Goal: Check status: Check status

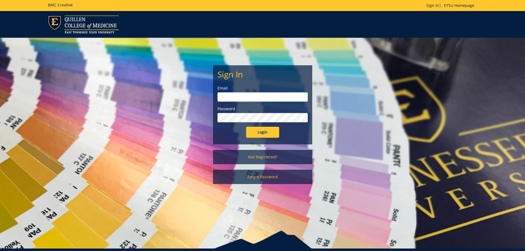
click at [253, 95] on input "email" at bounding box center [263, 96] width 90 height 9
type input "[EMAIL_ADDRESS][DOMAIN_NAME]"
click at [275, 135] on input "Login" at bounding box center [262, 132] width 33 height 11
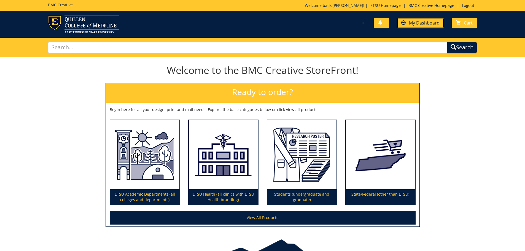
click at [432, 24] on span "My Dashboard" at bounding box center [424, 23] width 31 height 6
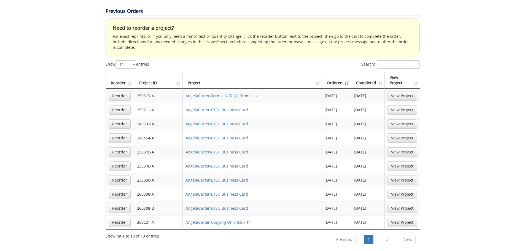
scroll to position [359, 0]
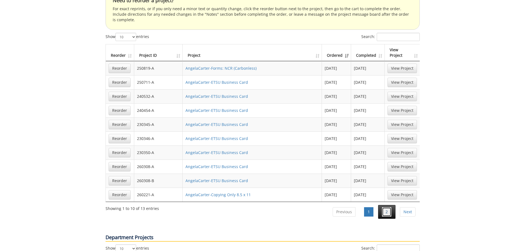
click at [385, 207] on link "2" at bounding box center [386, 211] width 9 height 9
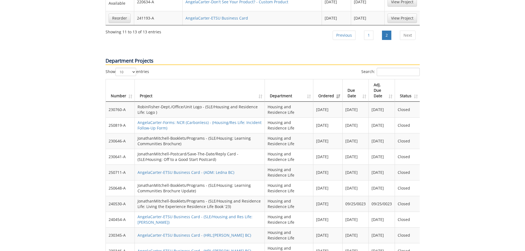
scroll to position [469, 0]
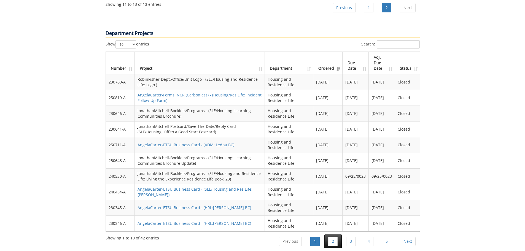
click at [338, 235] on li "2" at bounding box center [333, 242] width 17 height 14
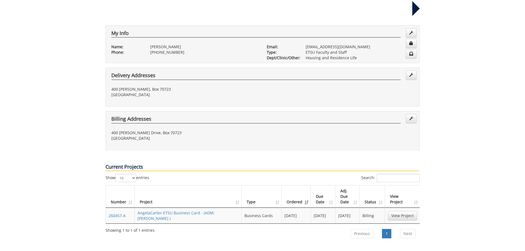
scroll to position [110, 0]
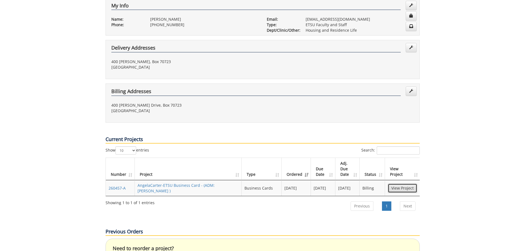
click at [399, 184] on link "View Project" at bounding box center [403, 188] width 30 height 9
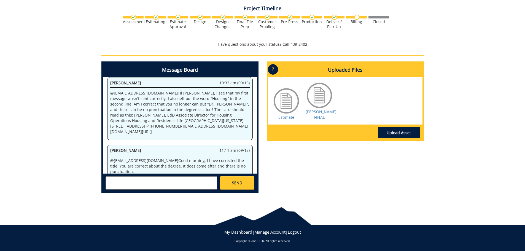
scroll to position [214, 0]
